Goal: Book appointment/travel/reservation

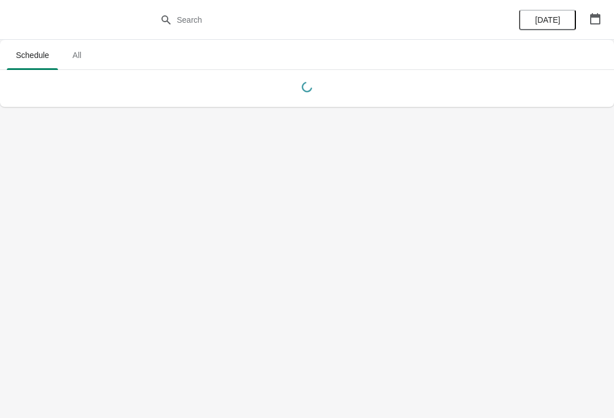
click at [602, 15] on button "button" at bounding box center [595, 19] width 20 height 20
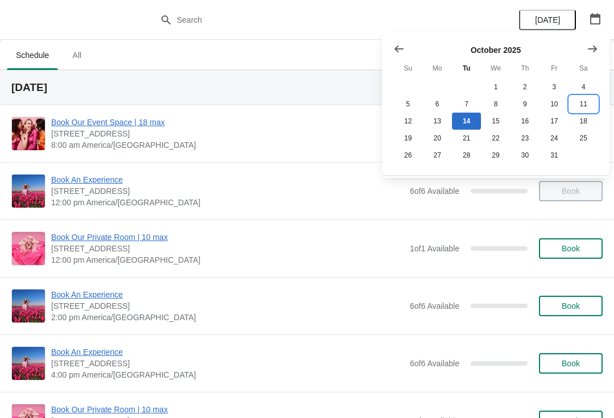
click at [589, 106] on button "11" at bounding box center [583, 103] width 29 height 17
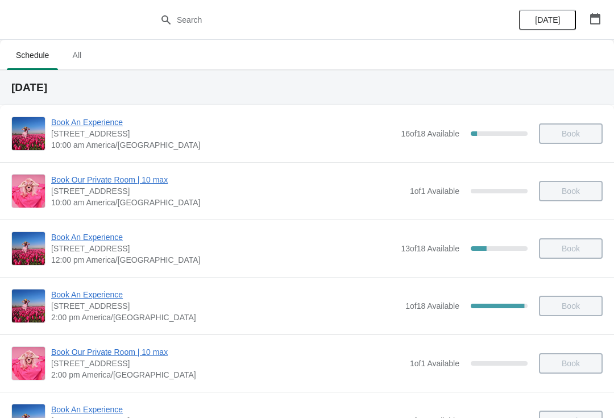
click at [69, 297] on span "Book An Experience" at bounding box center [225, 294] width 348 height 11
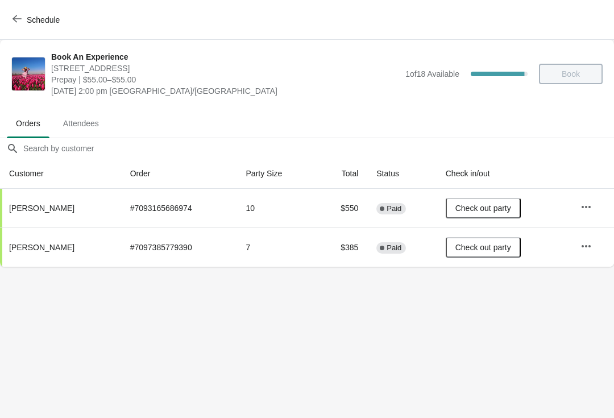
click at [19, 28] on button "Schedule" at bounding box center [37, 20] width 63 height 20
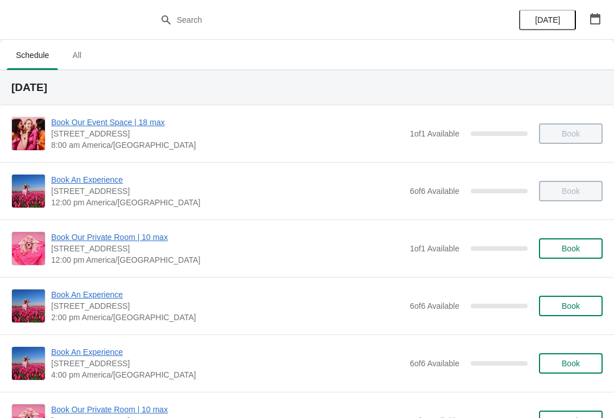
click at [603, 10] on button "button" at bounding box center [595, 19] width 20 height 20
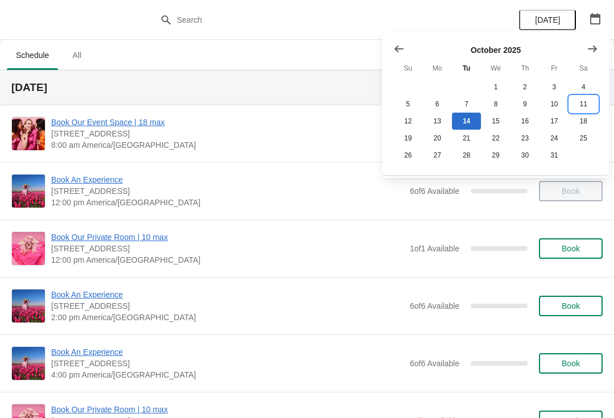
click at [585, 106] on button "11" at bounding box center [583, 103] width 29 height 17
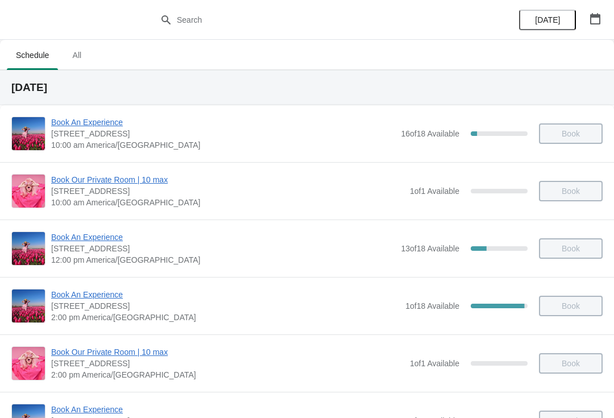
click at [61, 236] on span "Book An Experience" at bounding box center [223, 236] width 344 height 11
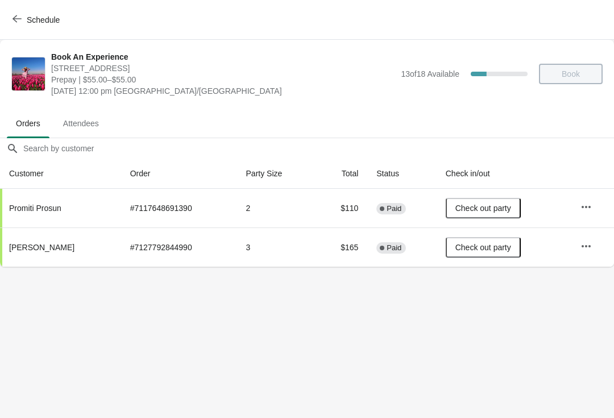
click at [22, 30] on button "Schedule" at bounding box center [37, 20] width 63 height 20
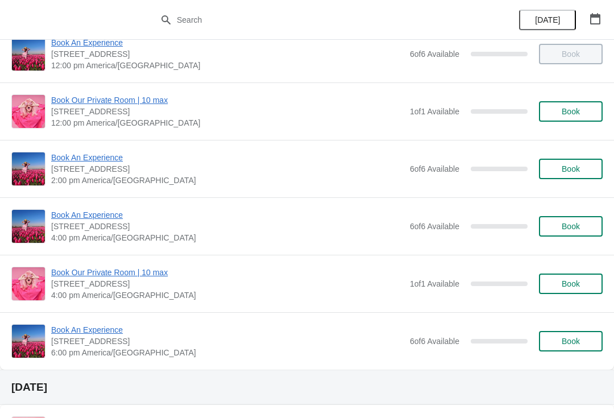
scroll to position [152, 0]
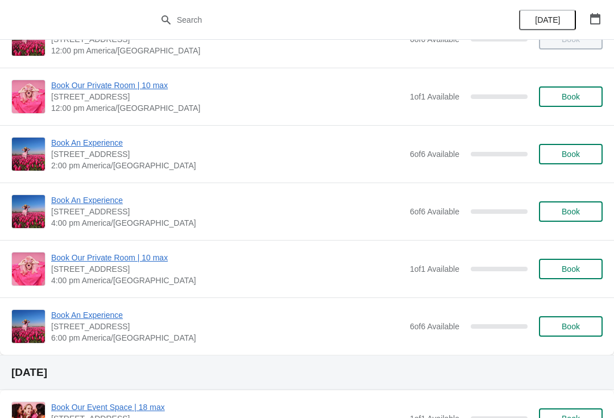
click at [592, 11] on button "button" at bounding box center [595, 19] width 20 height 20
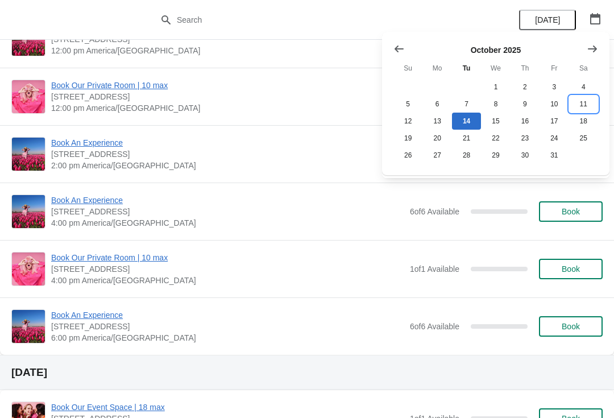
click at [582, 104] on button "11" at bounding box center [583, 103] width 29 height 17
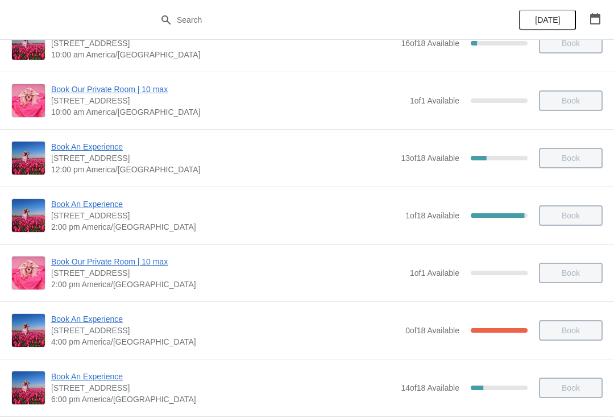
scroll to position [92, 0]
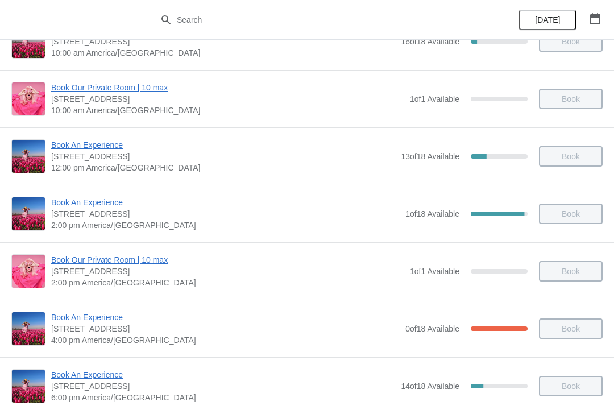
click at [70, 207] on span "Book An Experience" at bounding box center [225, 202] width 348 height 11
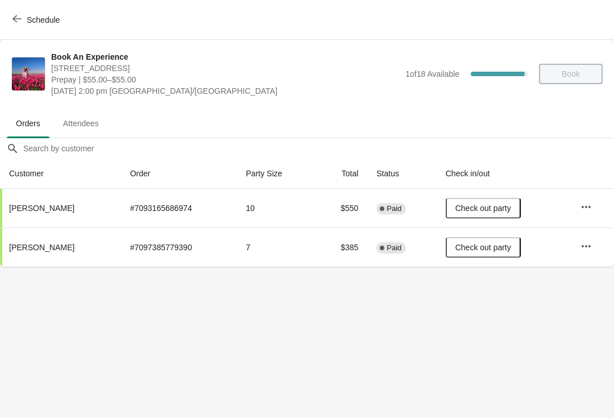
click at [6, 27] on button "Schedule" at bounding box center [37, 20] width 63 height 20
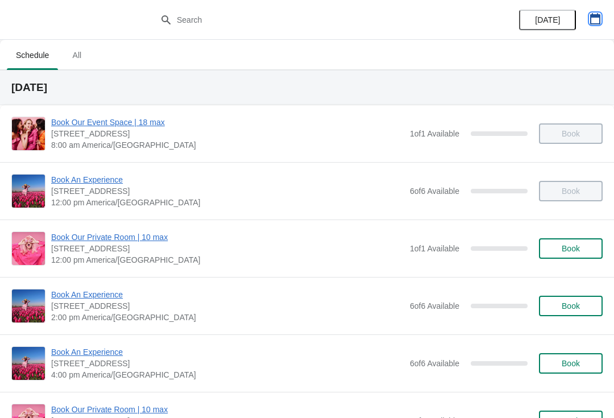
click at [600, 13] on icon "button" at bounding box center [594, 18] width 11 height 11
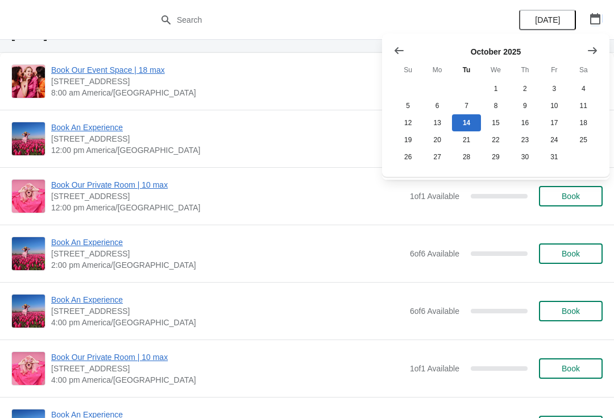
scroll to position [57, 0]
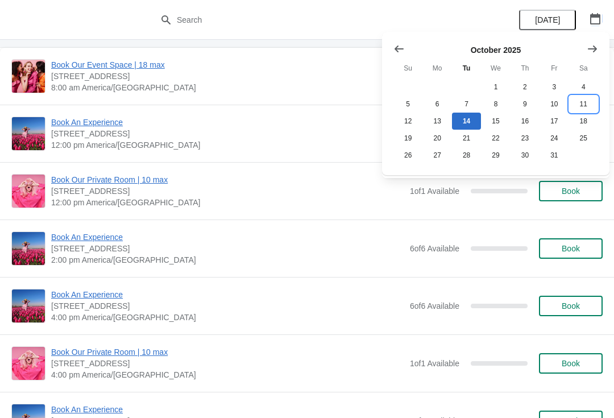
click at [583, 109] on button "11" at bounding box center [583, 103] width 29 height 17
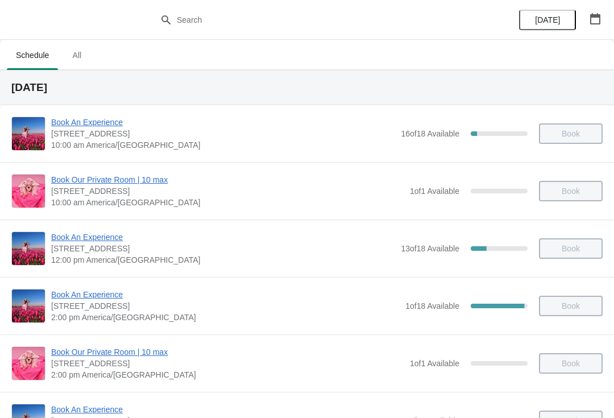
click at [70, 124] on span "Book An Experience" at bounding box center [223, 122] width 344 height 11
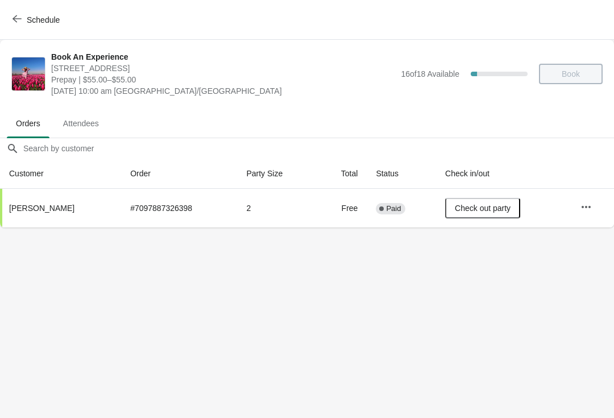
click at [28, 18] on span "Schedule" at bounding box center [43, 19] width 33 height 9
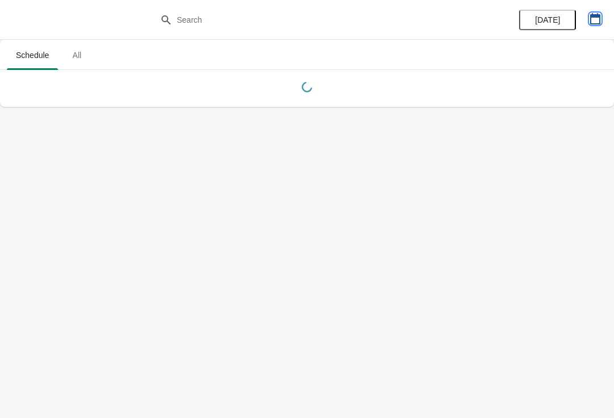
click at [598, 24] on icon "button" at bounding box center [595, 18] width 10 height 11
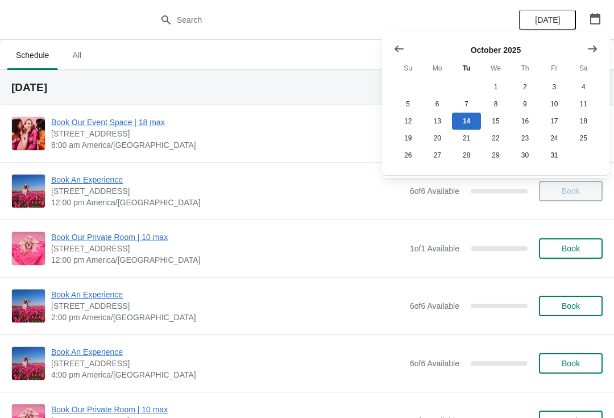
click at [399, 47] on icon "Show previous month, September 2025" at bounding box center [398, 48] width 11 height 11
click at [580, 134] on button "27" at bounding box center [583, 138] width 29 height 17
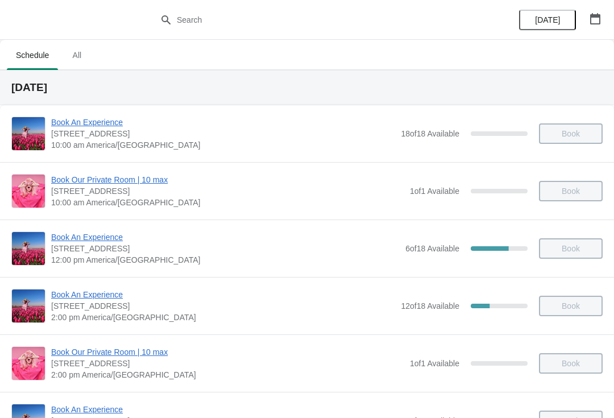
click at [600, 20] on icon "button" at bounding box center [595, 18] width 10 height 11
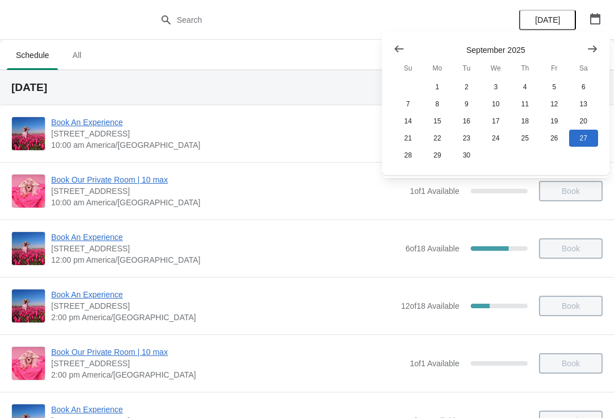
click at [127, 279] on div "Book An Experience [STREET_ADDRESS] 2:00 pm [GEOGRAPHIC_DATA]/[GEOGRAPHIC_DATA]…" at bounding box center [307, 305] width 614 height 57
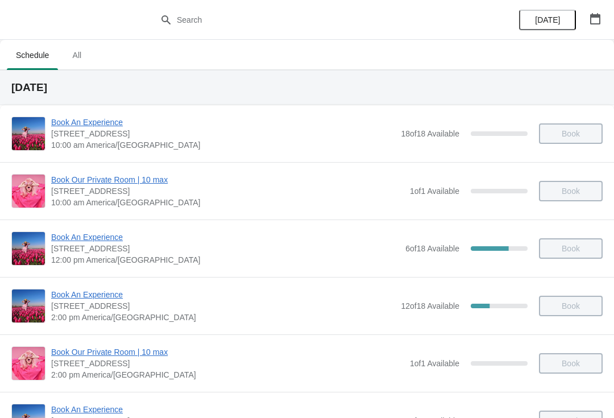
click at [64, 299] on span "Book An Experience" at bounding box center [223, 294] width 344 height 11
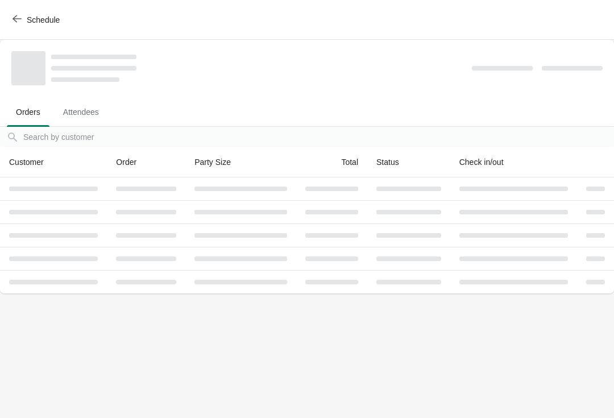
click at [70, 295] on body "Schedule Orders Attendees Orders Attendees Orders filter search Customer Order …" at bounding box center [307, 209] width 614 height 418
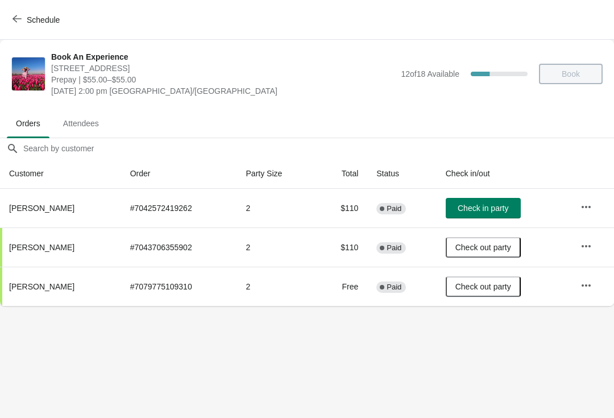
click at [583, 213] on button "button" at bounding box center [586, 207] width 20 height 20
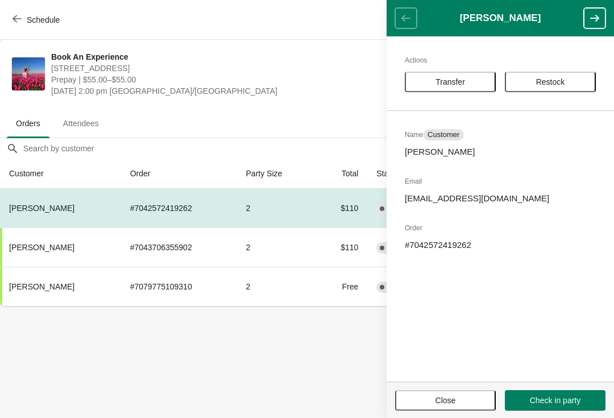
click at [439, 84] on span "Transfer" at bounding box center [450, 81] width 30 height 9
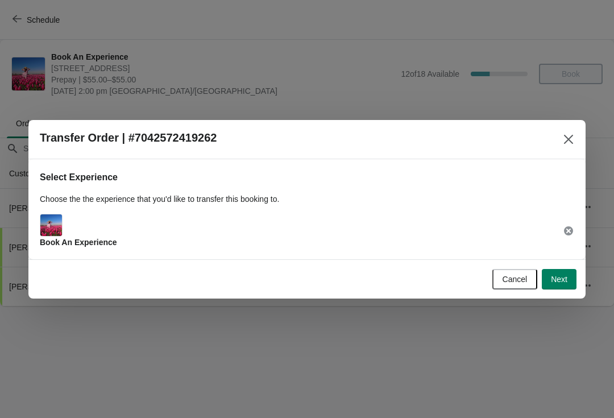
click at [565, 275] on span "Next" at bounding box center [559, 279] width 16 height 9
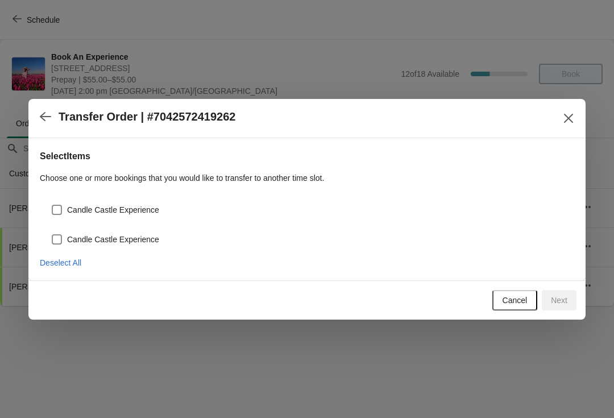
click at [61, 206] on span at bounding box center [57, 210] width 10 height 10
click at [52, 205] on input "Candle Castle Experience" at bounding box center [52, 205] width 1 height 1
checkbox input "true"
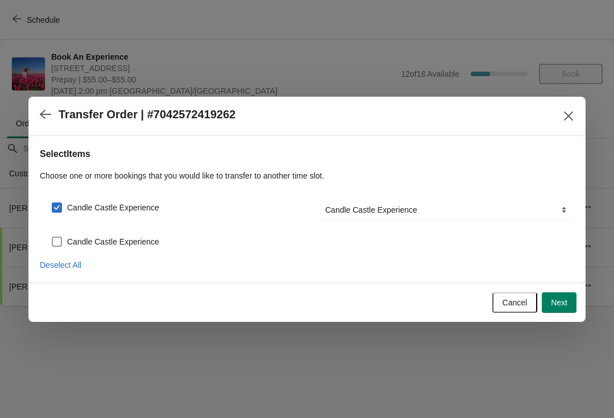
click at [68, 239] on span "Candle Castle Experience" at bounding box center [113, 241] width 92 height 11
click at [52, 237] on input "Candle Castle Experience" at bounding box center [52, 236] width 1 height 1
checkbox input "true"
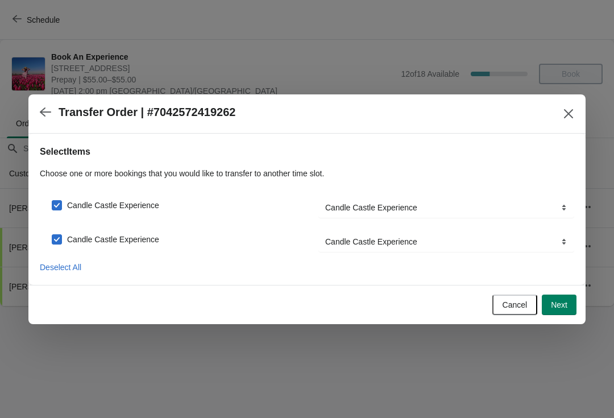
click at [567, 306] on span "Next" at bounding box center [559, 304] width 16 height 9
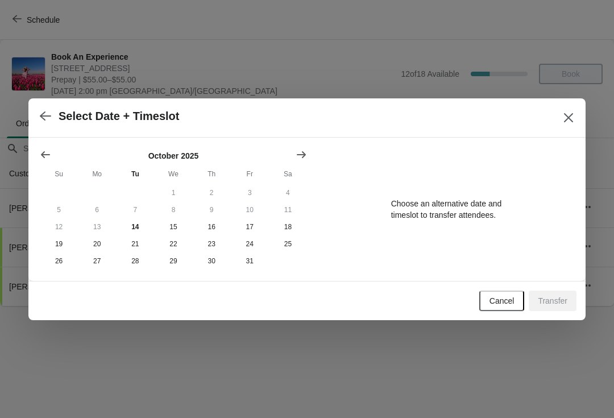
click at [289, 203] on button "11" at bounding box center [288, 209] width 38 height 17
click at [290, 224] on button "18" at bounding box center [288, 226] width 38 height 17
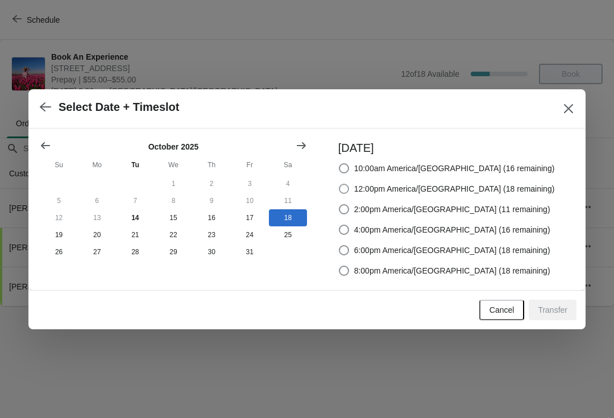
click at [368, 196] on label "12:00pm America/[GEOGRAPHIC_DATA] (18 remaining)" at bounding box center [446, 189] width 217 height 16
click at [339, 184] on input "12:00pm America/[GEOGRAPHIC_DATA] (18 remaining)" at bounding box center [339, 184] width 1 height 1
radio input "true"
click at [378, 205] on span "2:00pm America/[GEOGRAPHIC_DATA] (11 remaining)" at bounding box center [452, 208] width 196 height 11
click at [339, 205] on input "2:00pm America/[GEOGRAPHIC_DATA] (11 remaining)" at bounding box center [339, 204] width 1 height 1
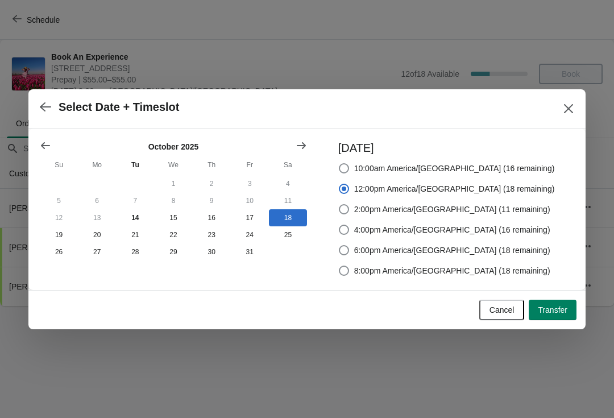
radio input "true"
click at [550, 305] on span "Transfer" at bounding box center [553, 309] width 30 height 9
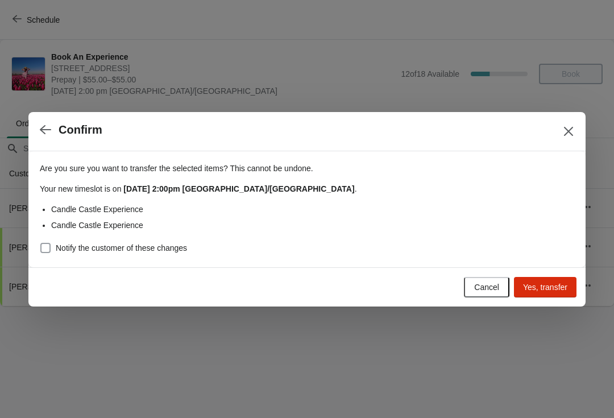
click at [61, 246] on span "Notify the customer of these changes" at bounding box center [121, 247] width 131 height 11
click at [41, 243] on input "Notify the customer of these changes" at bounding box center [40, 243] width 1 height 1
checkbox input "true"
click at [547, 288] on span "Yes, transfer" at bounding box center [545, 286] width 44 height 9
